Goal: Information Seeking & Learning: Check status

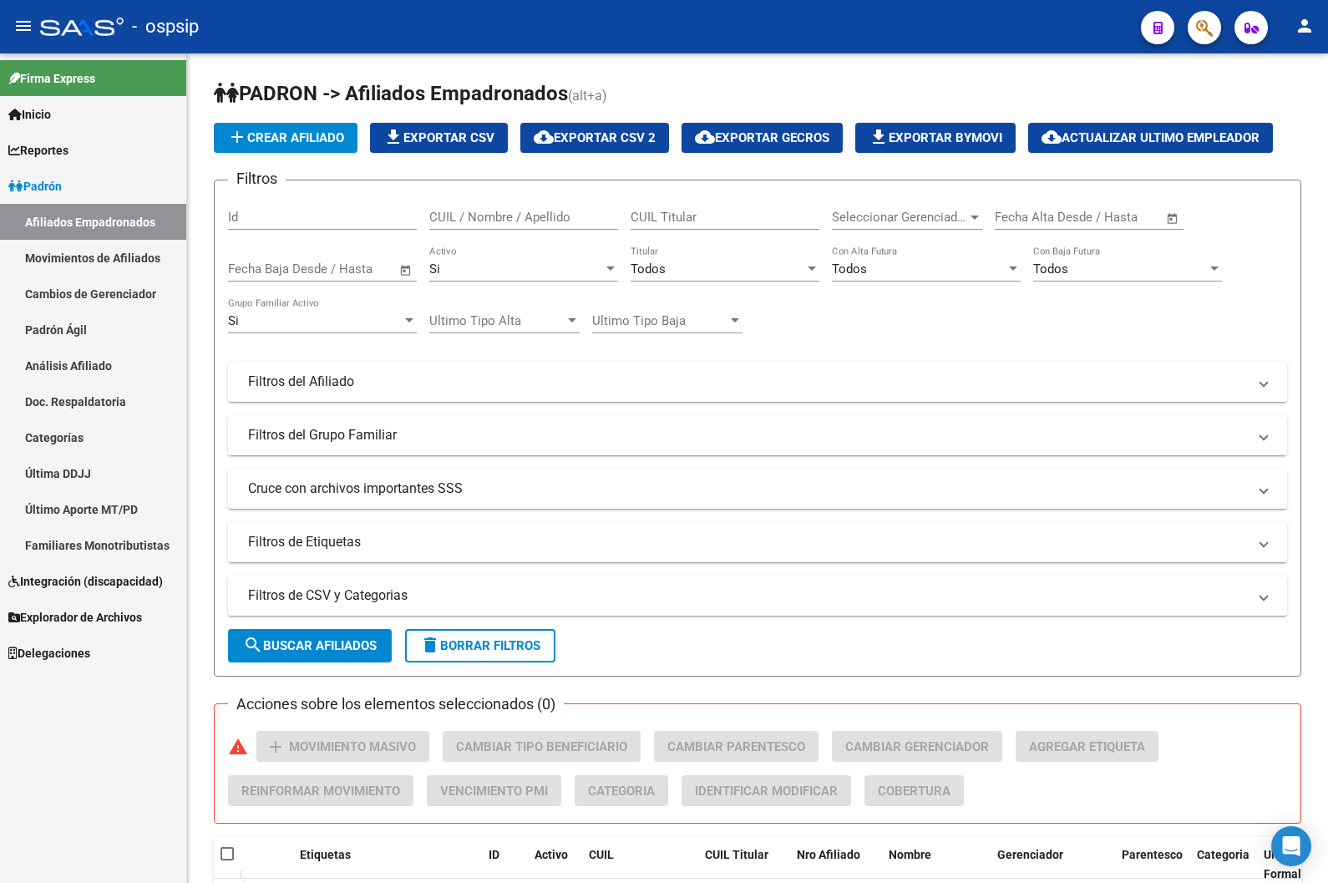
click at [1200, 25] on icon "button" at bounding box center [1204, 27] width 17 height 19
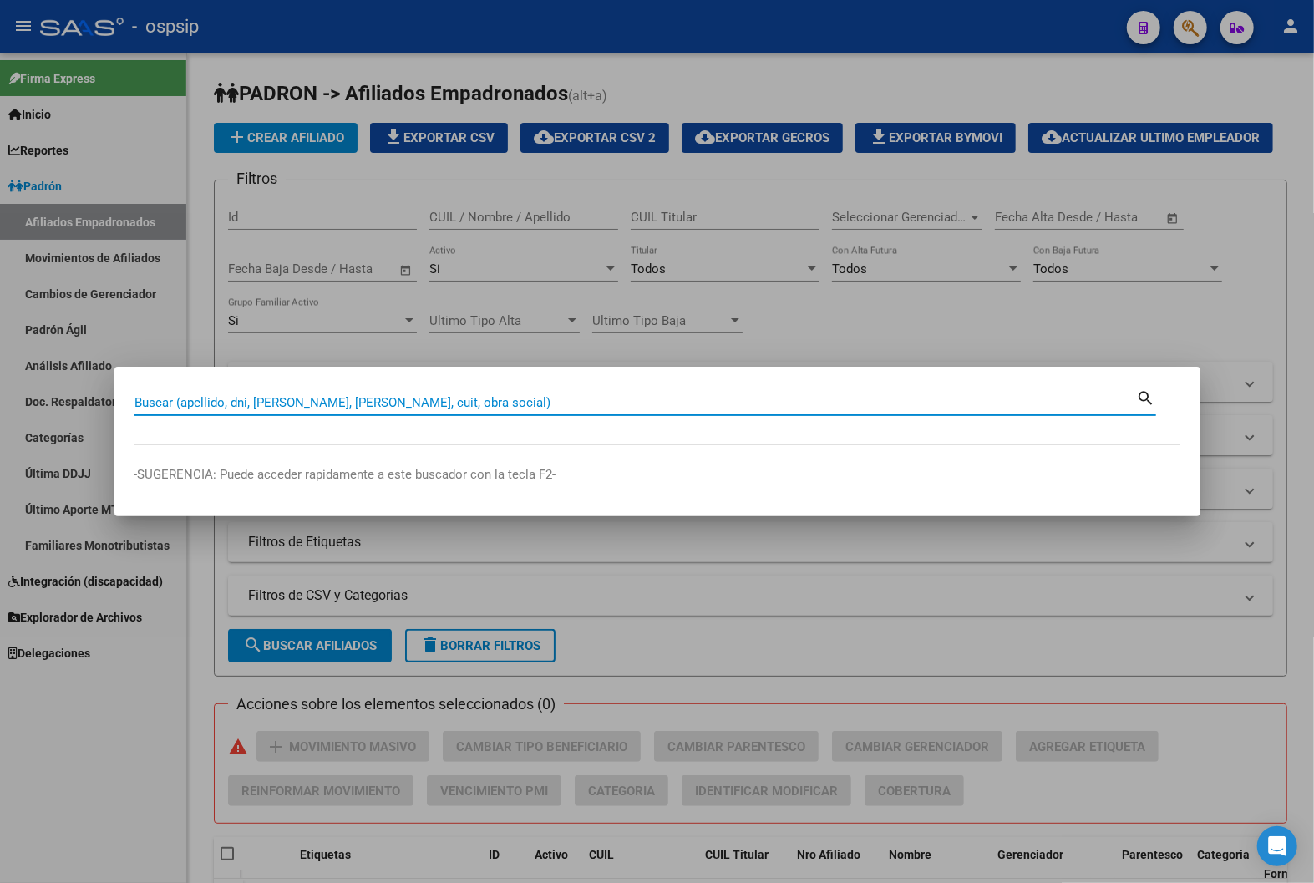
paste input "28386180"
type input "28386180"
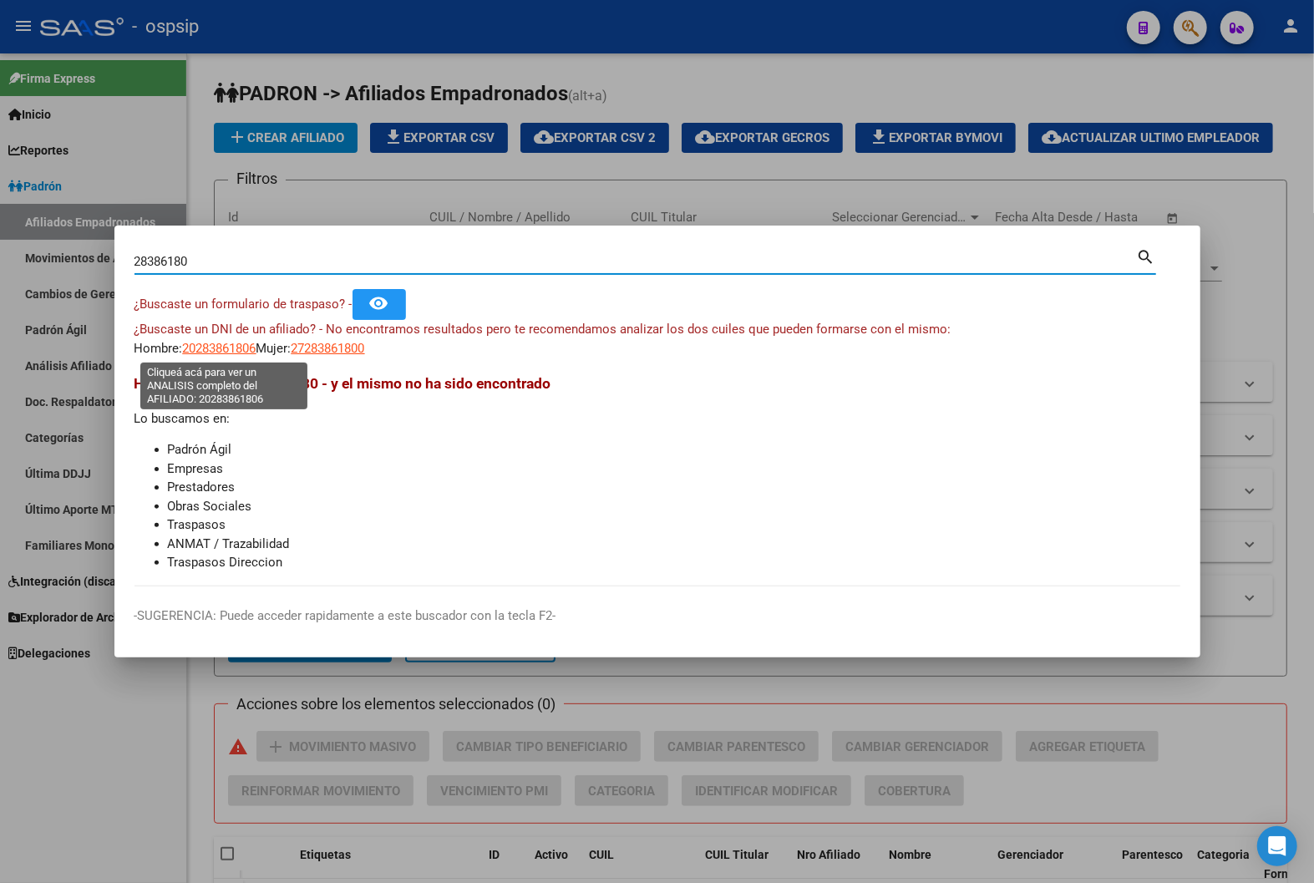
click at [214, 347] on span "20283861806" at bounding box center [219, 348] width 73 height 15
type textarea "20283861806"
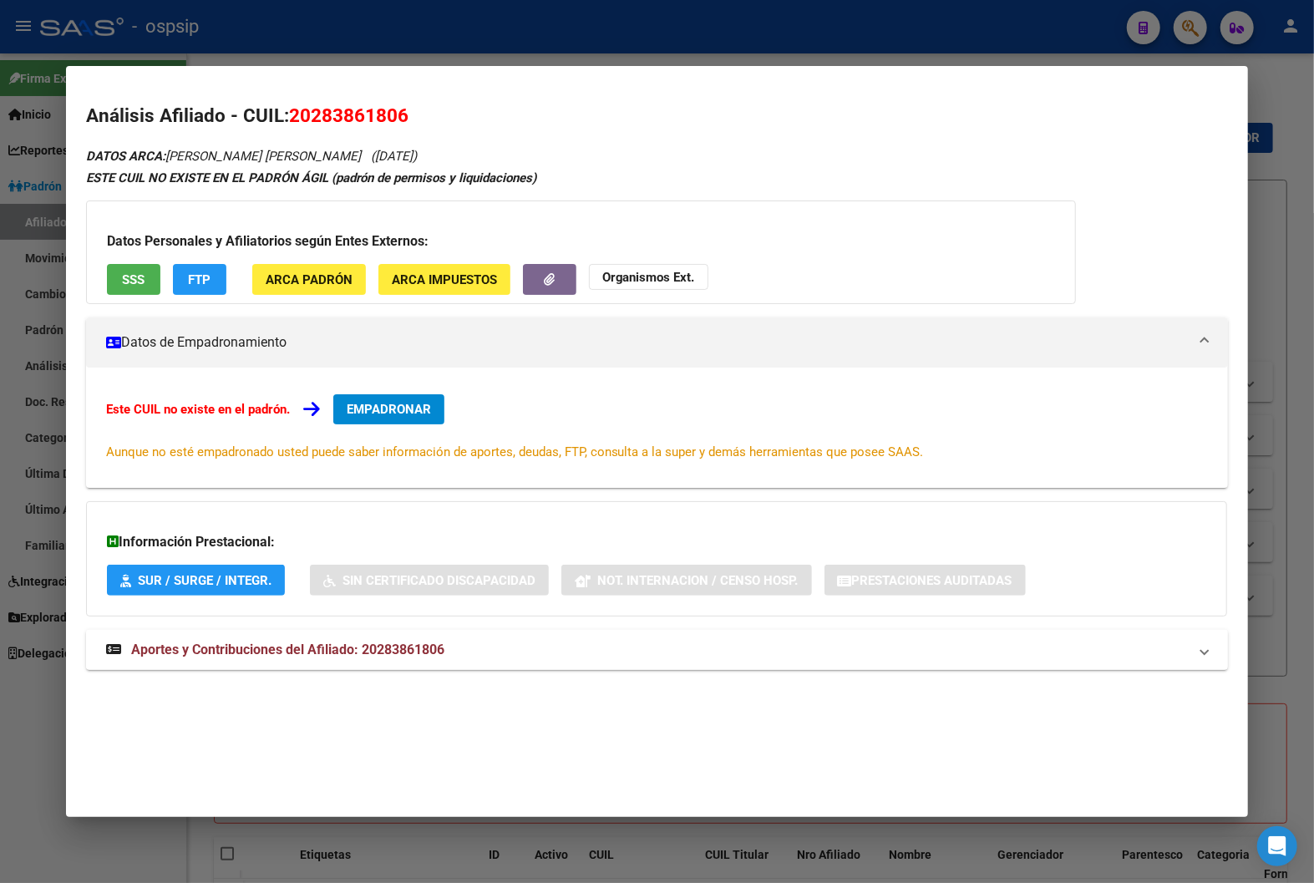
click at [384, 648] on span "Aportes y Contribuciones del Afiliado: 20283861806" at bounding box center [287, 649] width 313 height 16
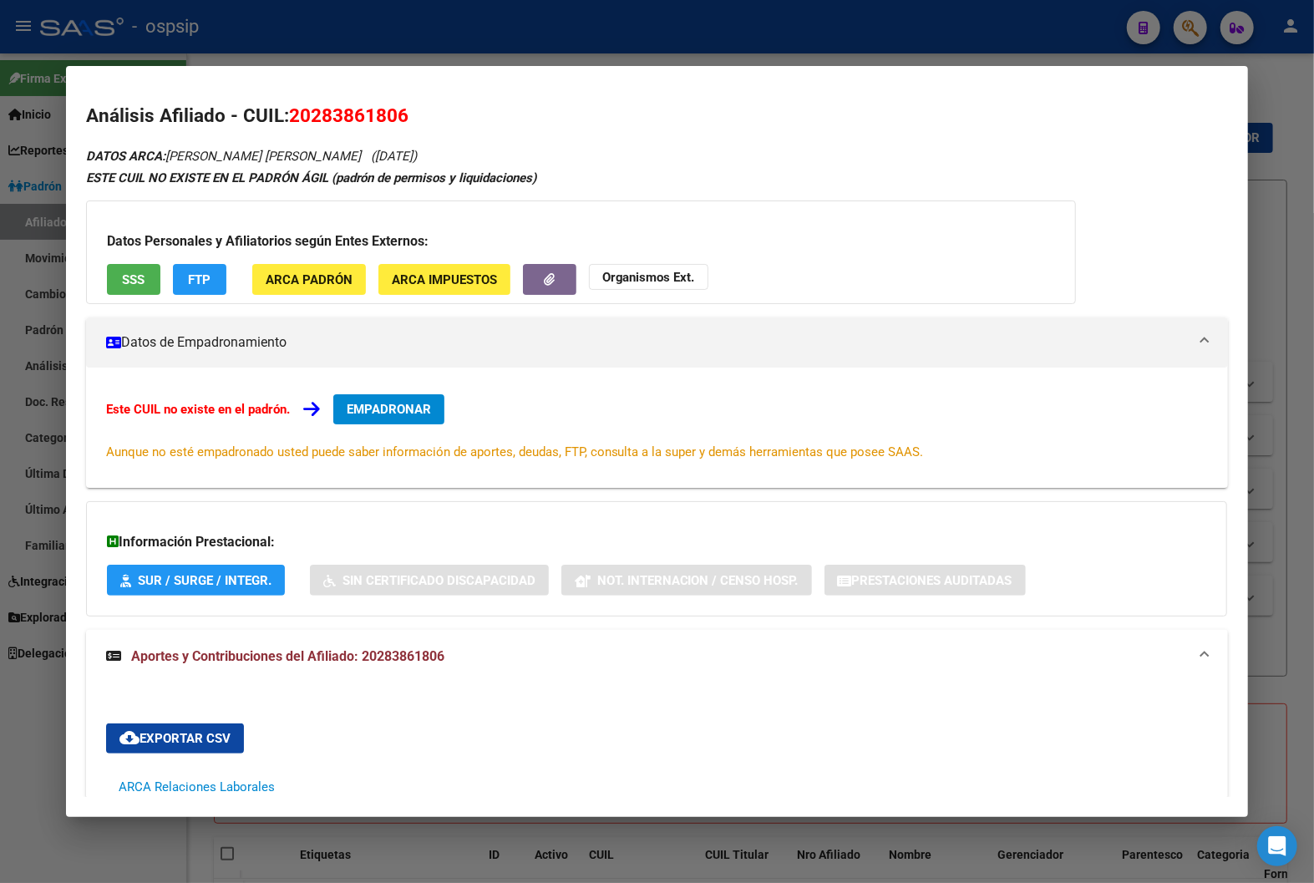
click at [122, 279] on span "SSS" at bounding box center [133, 279] width 23 height 15
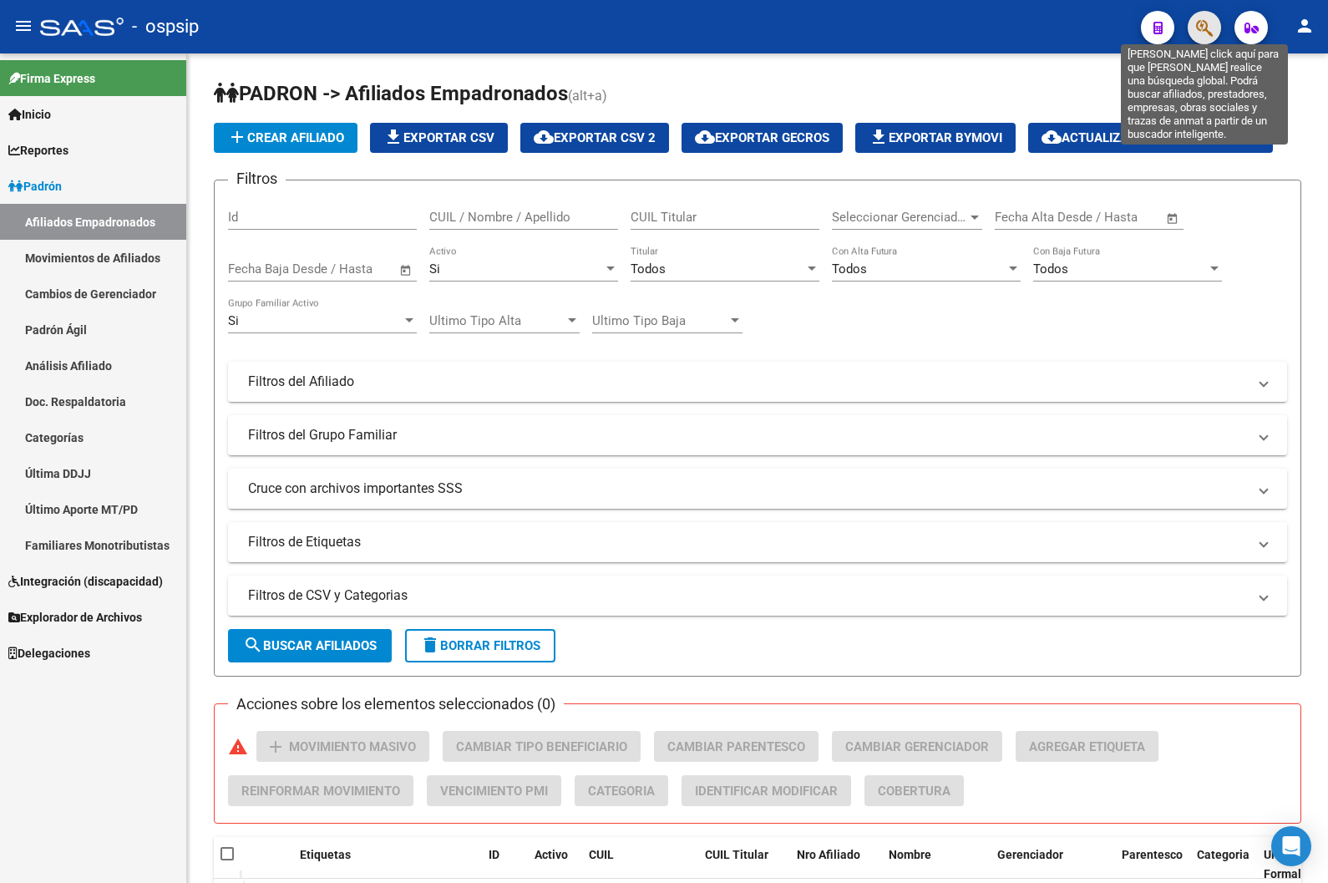
click at [1211, 27] on icon "button" at bounding box center [1204, 27] width 17 height 19
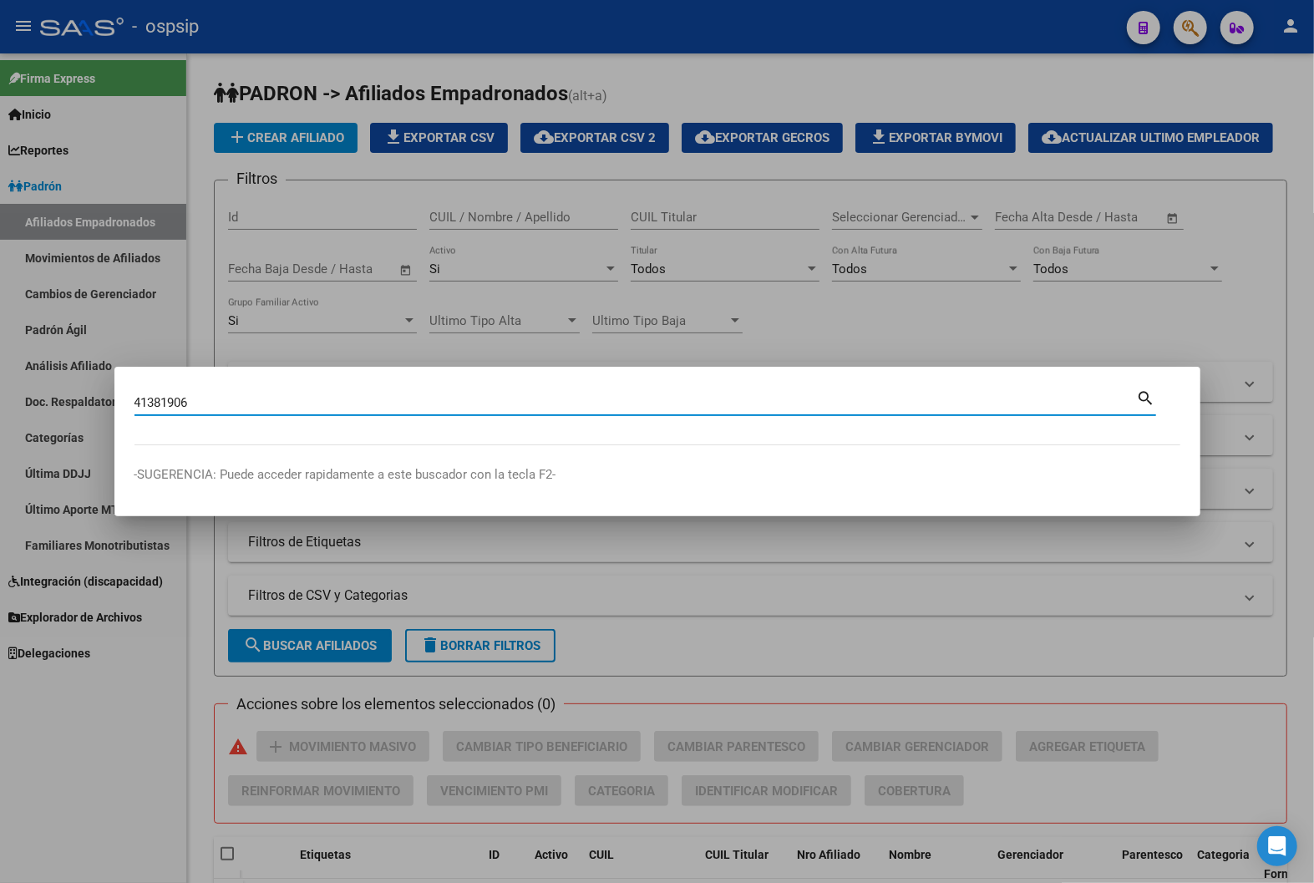
type input "41381906"
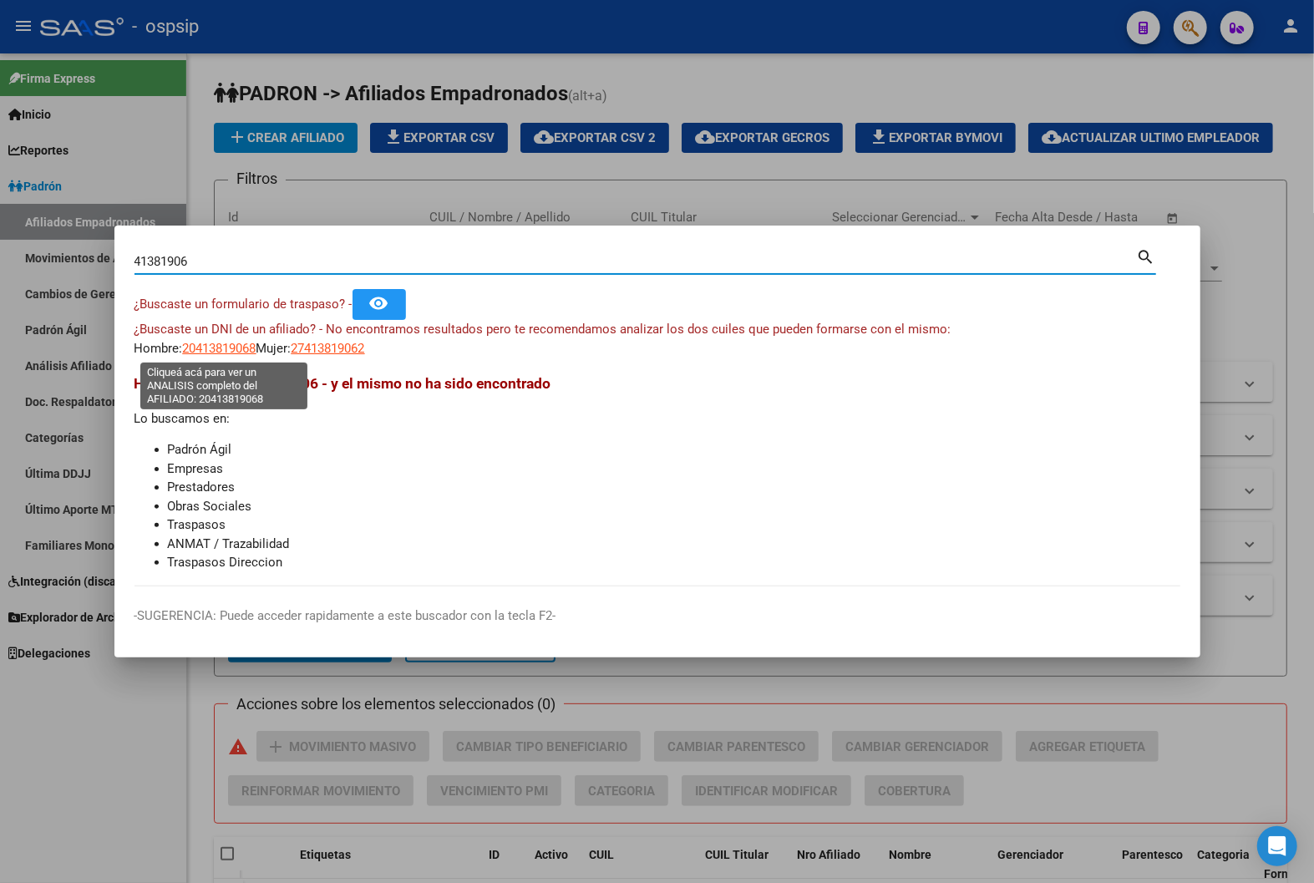
click at [206, 348] on span "20413819068" at bounding box center [219, 348] width 73 height 15
type textarea "20413819068"
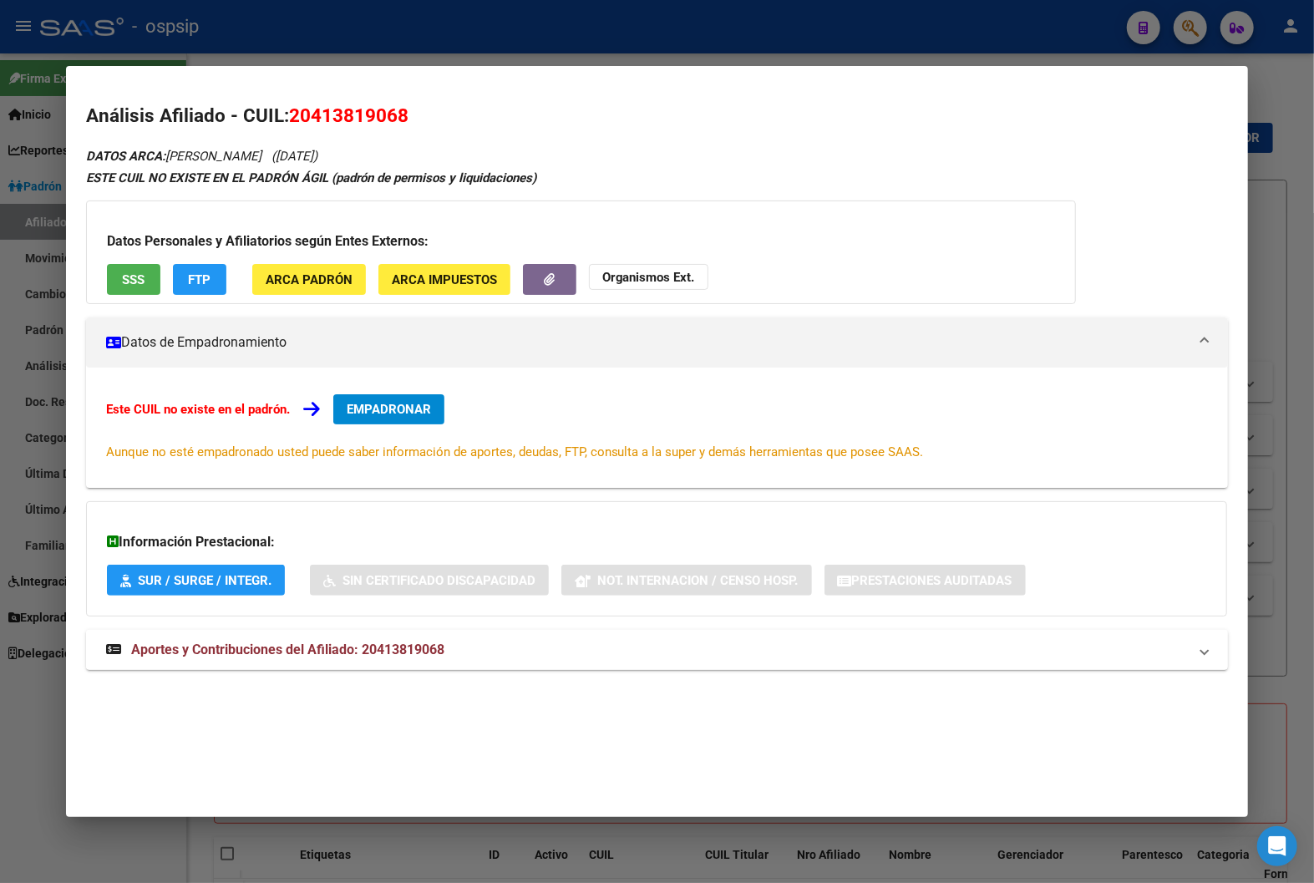
click at [405, 653] on span "Aportes y Contribuciones del Afiliado: 20413819068" at bounding box center [287, 649] width 313 height 16
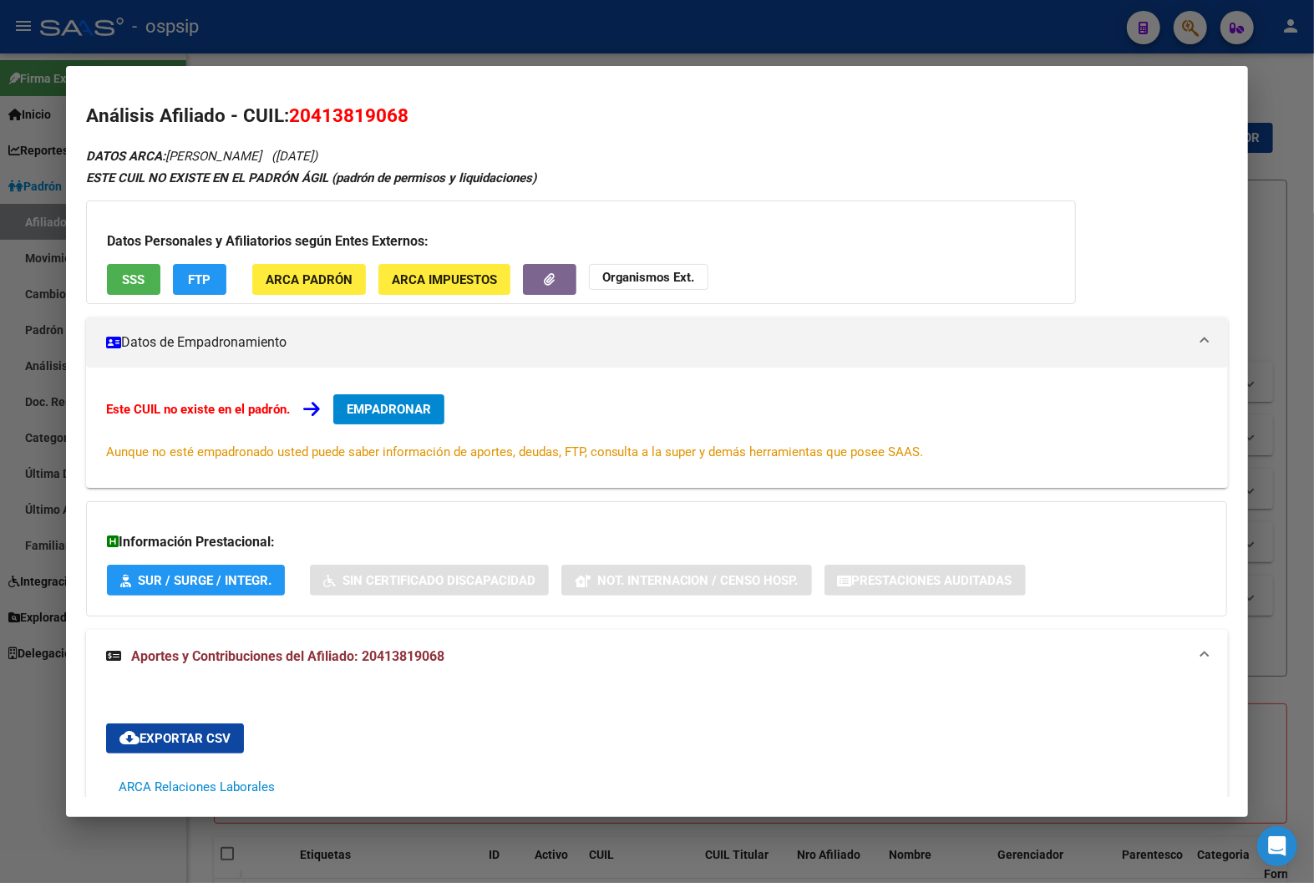
click at [129, 264] on button "SSS" at bounding box center [133, 279] width 53 height 31
drag, startPoint x: 282, startPoint y: 117, endPoint x: 453, endPoint y: 125, distance: 170.6
click at [453, 125] on h2 "Análisis Afiliado - CUIL: 20413819068" at bounding box center [657, 116] width 1142 height 28
copy span "20413819068"
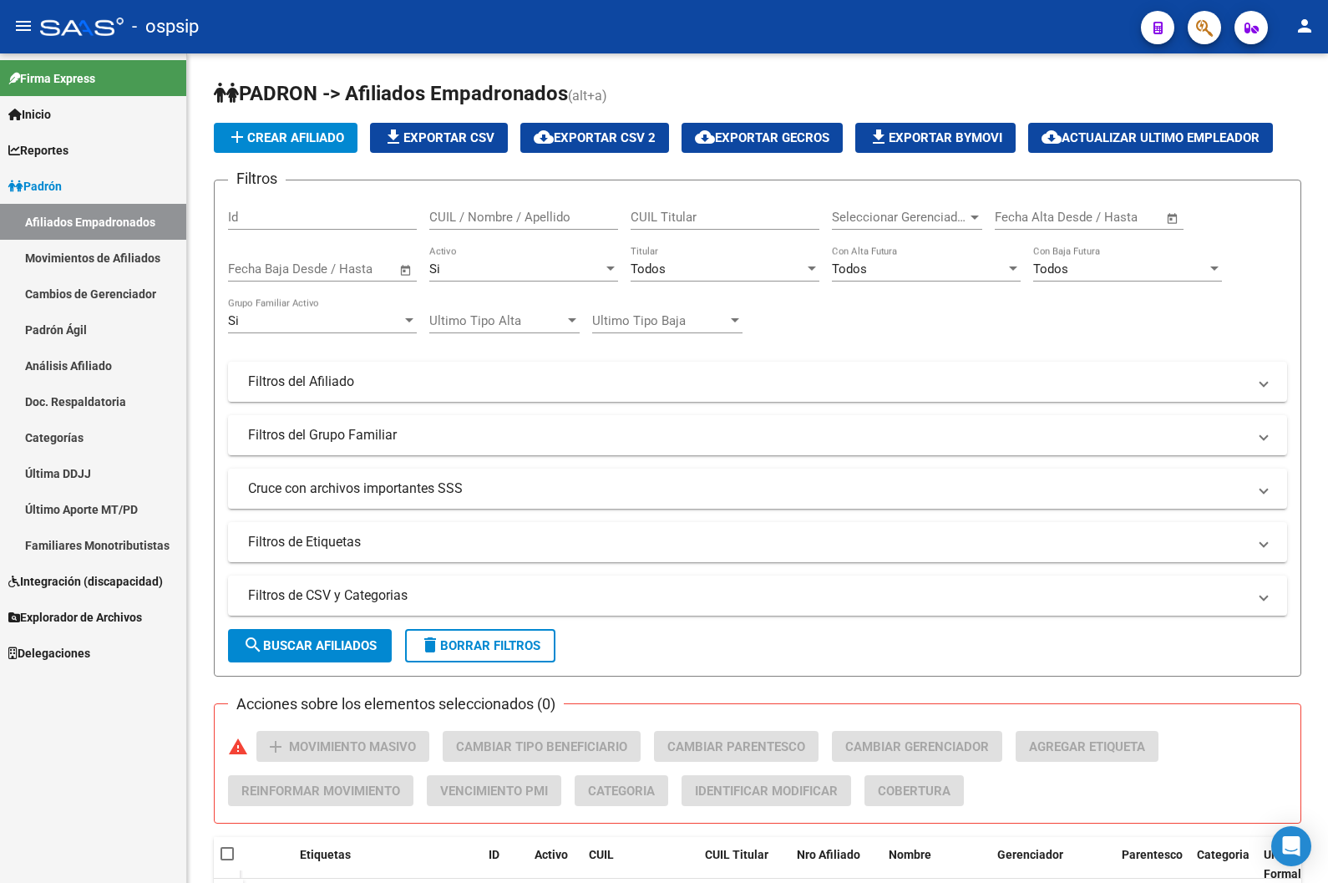
click at [1301, 23] on mat-icon "person" at bounding box center [1304, 26] width 20 height 20
click at [1271, 68] on button "person Mi Perfil" at bounding box center [1270, 70] width 102 height 40
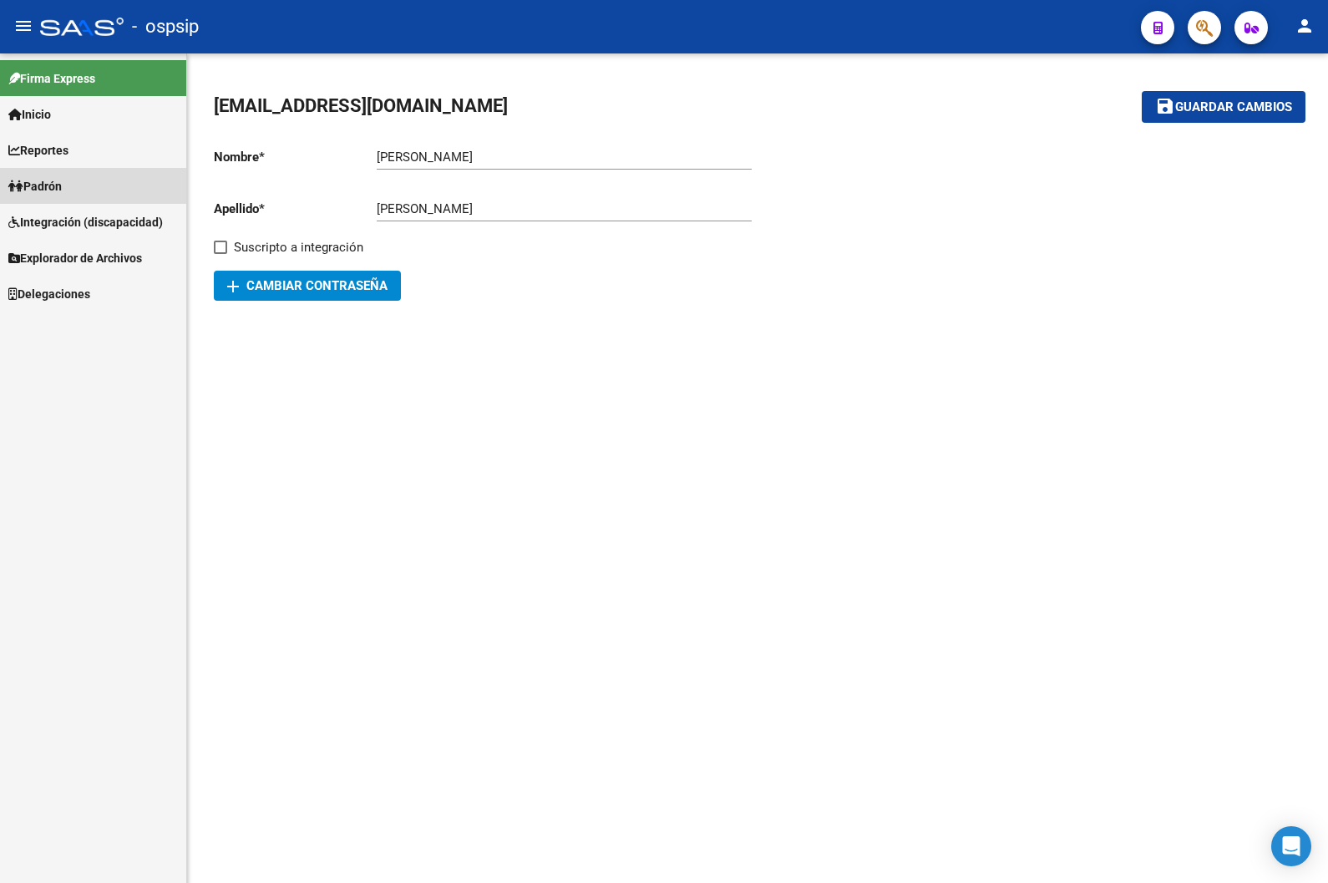
click at [56, 180] on span "Padrón" at bounding box center [34, 186] width 53 height 18
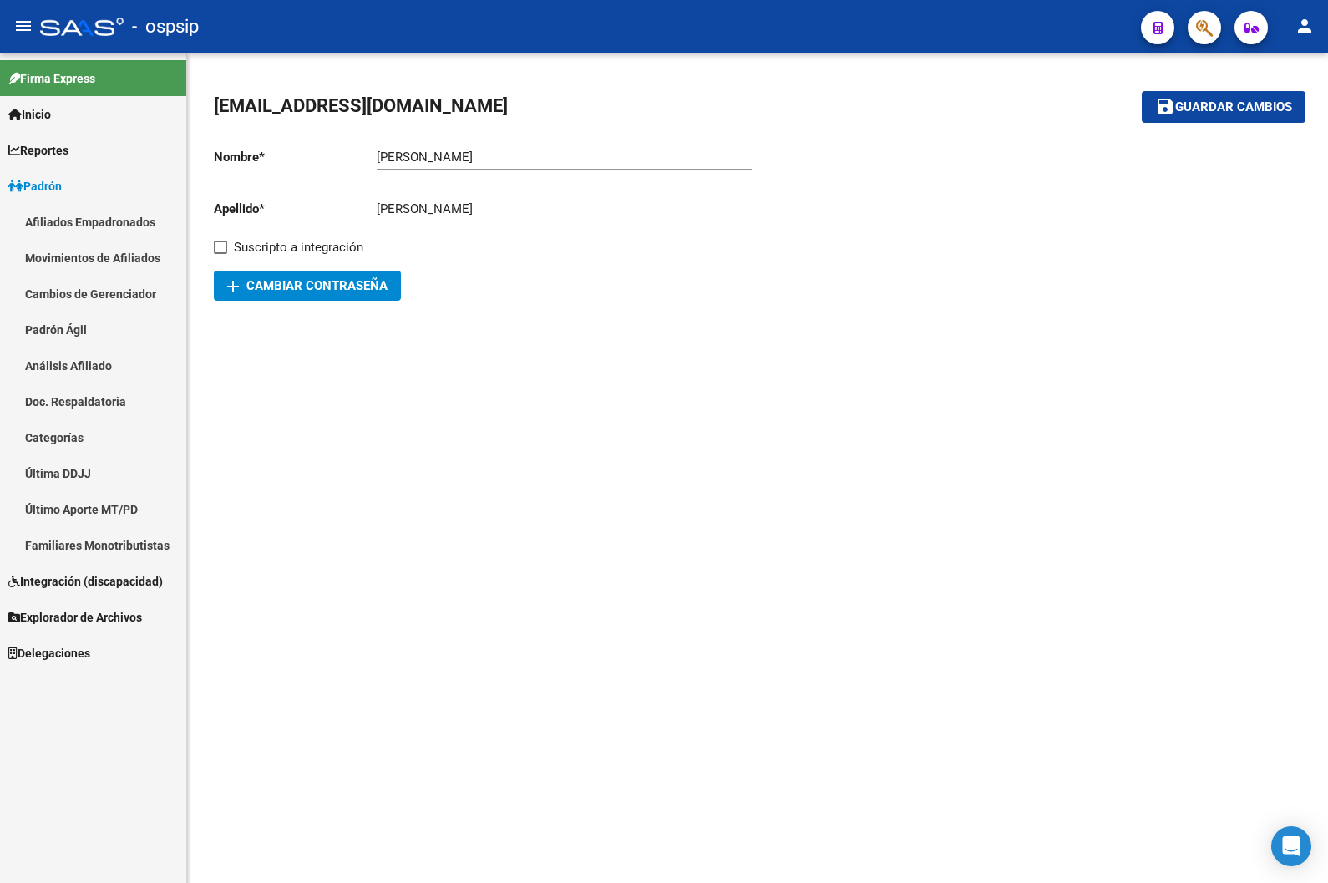
click at [44, 210] on link "Afiliados Empadronados" at bounding box center [93, 222] width 186 height 36
